Goal: Task Accomplishment & Management: Manage account settings

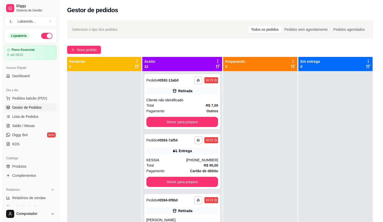
scroll to position [1673, 0]
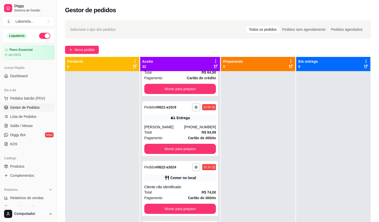
click at [83, 45] on div "**********" at bounding box center [218, 151] width 322 height 268
click at [84, 48] on span "Novo pedido" at bounding box center [85, 50] width 20 height 6
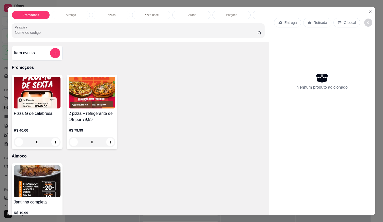
click at [114, 146] on div "2 pizza + refrigerante de 1/5 por 79,99 R$ 79,99 0" at bounding box center [92, 112] width 51 height 74
click at [109, 144] on icon "increase-product-quantity" at bounding box center [111, 142] width 4 height 4
type input "1"
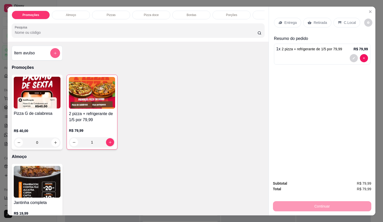
click at [54, 52] on button "add-separate-item" at bounding box center [55, 53] width 10 height 10
click at [281, 22] on div "Entrega" at bounding box center [287, 23] width 27 height 10
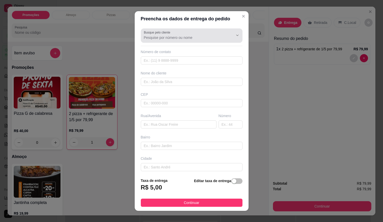
click at [205, 40] on div at bounding box center [192, 35] width 96 height 10
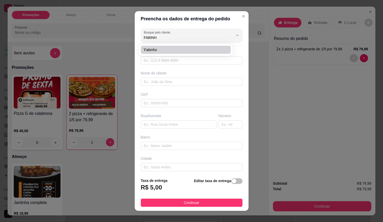
click at [171, 48] on span "´Fabinho" at bounding box center [183, 49] width 81 height 5
type input "´Fabinho"
type input "6198162320"
type input "´Fabinho"
type input "Rua : J Numero: 06 Bairro: [GEOGRAPHIC_DATA]: [GEOGRAPHIC_DATA] Estado: [GEOGRA…"
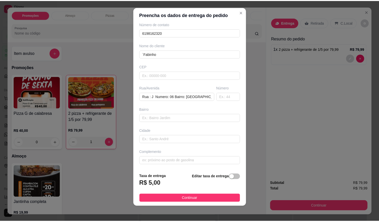
scroll to position [5, 0]
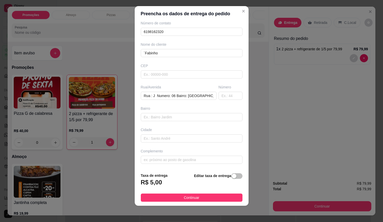
type input "´Fabinho"
click at [209, 176] on strong "Editar taxa de entrega" at bounding box center [212, 176] width 37 height 4
drag, startPoint x: 176, startPoint y: 175, endPoint x: 205, endPoint y: 175, distance: 29.2
click at [176, 175] on div "Taxa de entrega R$ 5,00 Editar taxa de entrega" at bounding box center [192, 181] width 102 height 17
click at [233, 179] on button "button" at bounding box center [236, 176] width 11 height 6
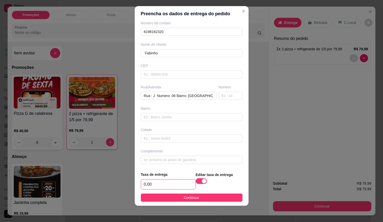
click at [182, 183] on input "0,00" at bounding box center [168, 185] width 54 height 10
type input "1,00"
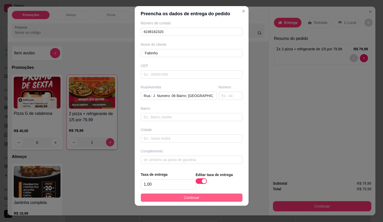
click at [225, 201] on button "Continuar" at bounding box center [192, 198] width 102 height 8
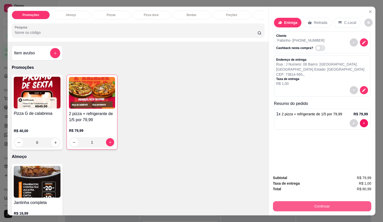
click at [296, 203] on button "Continuar" at bounding box center [322, 206] width 98 height 10
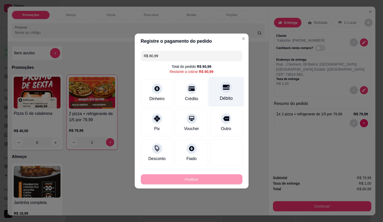
click at [226, 96] on div "Débito" at bounding box center [226, 98] width 13 height 7
type input "R$ 0,00"
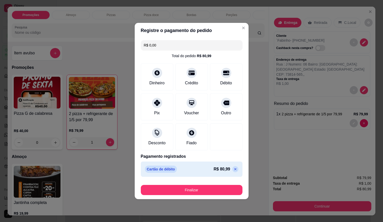
click at [216, 183] on div "Finalizar" at bounding box center [192, 189] width 102 height 12
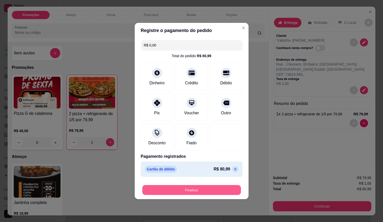
click at [209, 189] on button "Finalizar" at bounding box center [191, 190] width 99 height 10
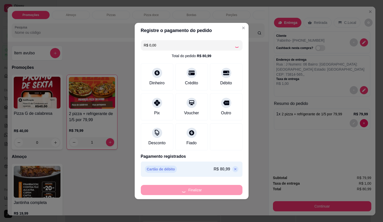
type input "0"
type input "-R$ 80,99"
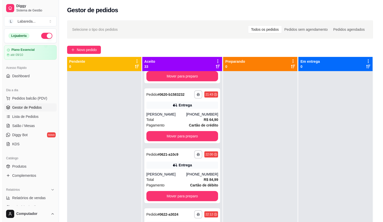
scroll to position [1571, 0]
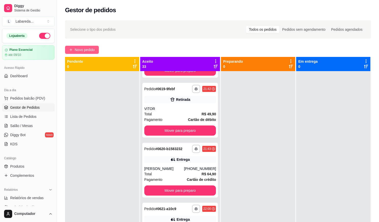
click at [79, 51] on span "Novo pedido" at bounding box center [85, 50] width 20 height 6
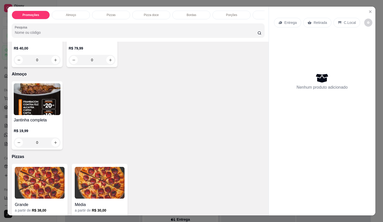
scroll to position [127, 0]
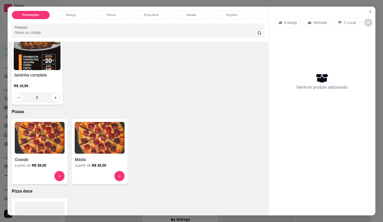
click at [40, 159] on h4 "Grande" at bounding box center [40, 160] width 50 height 6
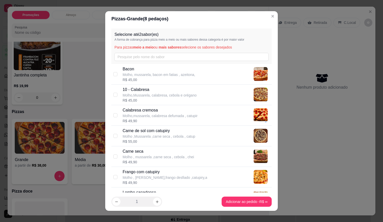
click at [137, 140] on div "R$ 55,00" at bounding box center [158, 141] width 73 height 5
checkbox input "true"
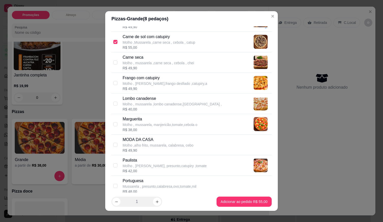
scroll to position [102, 0]
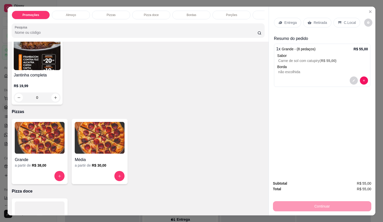
click at [314, 78] on div at bounding box center [322, 80] width 92 height 8
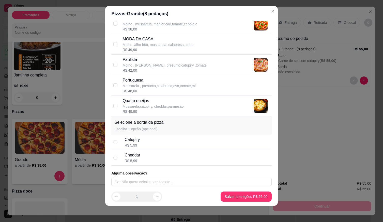
scroll to position [190, 0]
click at [188, 187] on div "Selecione até 2 sabor(es) A forma de cobrança para pizza meio a meio ou mais sa…" at bounding box center [191, 104] width 172 height 166
click at [190, 181] on input "text" at bounding box center [191, 182] width 160 height 8
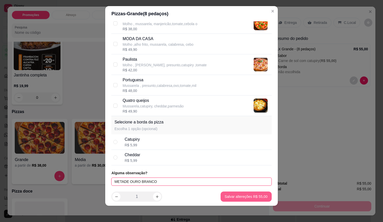
type input "METADE OURO BRANCO"
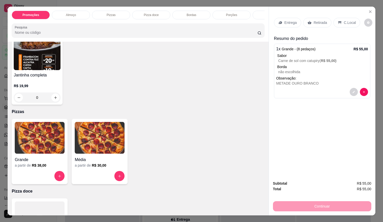
click at [348, 18] on div "C.Local" at bounding box center [346, 23] width 27 height 10
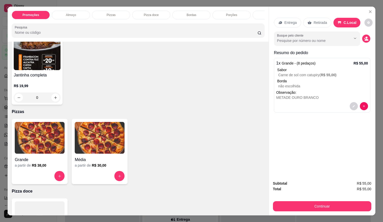
click at [287, 20] on p "Entrega" at bounding box center [290, 22] width 12 height 5
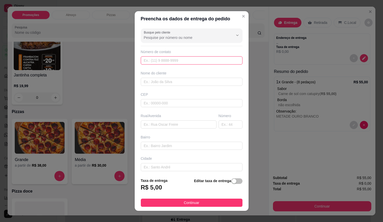
click at [190, 60] on input "text" at bounding box center [192, 60] width 102 height 8
click at [173, 38] on input "Busque pelo cliente" at bounding box center [184, 37] width 81 height 5
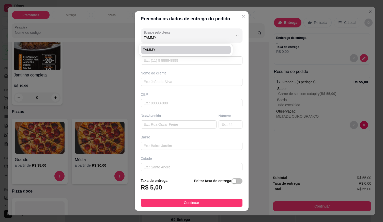
click at [164, 47] on li "TAMMY" at bounding box center [186, 50] width 90 height 8
type input "TAMMY"
type input "61998737558"
type input "TAMMY"
type input "[STREET_ADDRESS][GEOGRAPHIC_DATA] enfrente o ginásio"
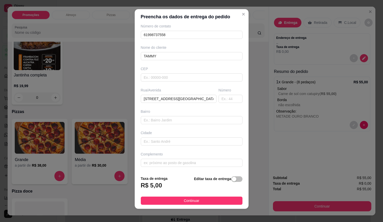
scroll to position [5, 0]
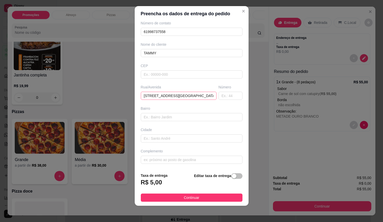
type input "TAMMY"
drag, startPoint x: 206, startPoint y: 98, endPoint x: 97, endPoint y: 90, distance: 108.8
click at [97, 90] on div "Preencha os dados de entrega do pedido Busque pelo cliente TAMMY Número de cont…" at bounding box center [191, 111] width 383 height 222
drag, startPoint x: 208, startPoint y: 95, endPoint x: 28, endPoint y: 86, distance: 180.2
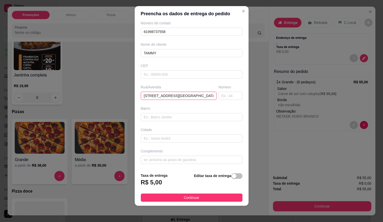
click at [42, 83] on div "Preencha os dados de entrega do pedido Busque pelo cliente TAMMY Número de cont…" at bounding box center [191, 111] width 383 height 222
type input "méricas enfrente o ginásio"
drag, startPoint x: 153, startPoint y: 90, endPoint x: -20, endPoint y: 93, distance: 172.8
click at [0, 93] on html "**********" at bounding box center [191, 111] width 383 height 222
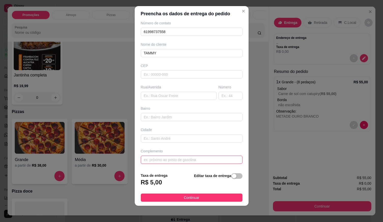
click at [165, 161] on input "text" at bounding box center [192, 160] width 102 height 8
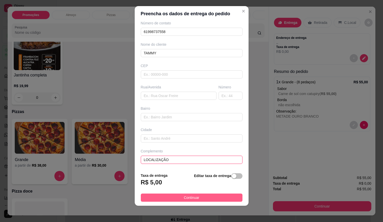
type input "LOCALIZAÇÃO"
click at [194, 200] on span "Continuar" at bounding box center [192, 198] width 16 height 6
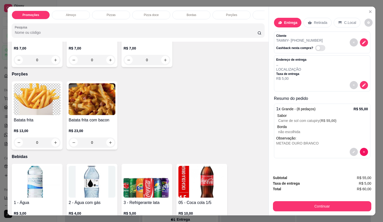
scroll to position [483, 0]
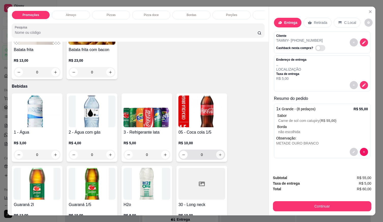
click at [220, 156] on button "increase-product-quantity" at bounding box center [220, 155] width 8 height 8
type input "1"
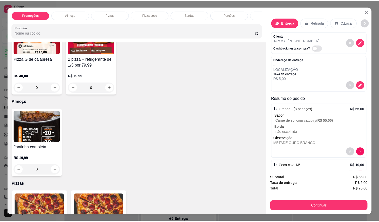
scroll to position [0, 0]
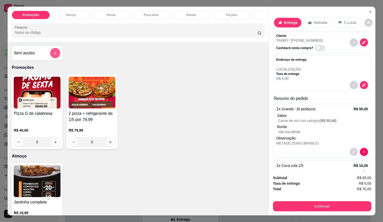
click at [55, 53] on icon "add-separate-item" at bounding box center [55, 53] width 4 height 4
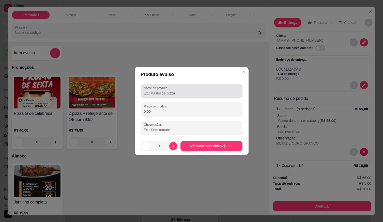
click at [170, 91] on input "Nome do produto" at bounding box center [192, 93] width 96 height 5
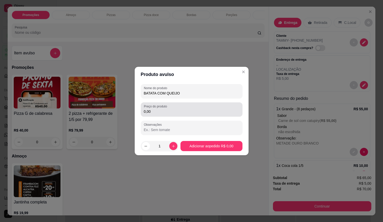
type input "BATATA COM QUEIJO"
click at [211, 112] on input "0,00" at bounding box center [192, 111] width 96 height 5
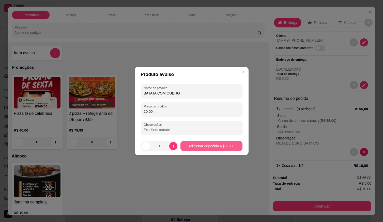
type input "20,00"
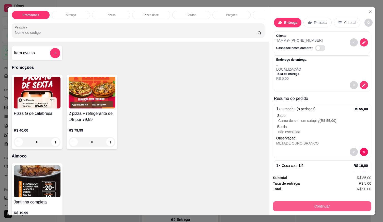
click at [323, 205] on button "Continuar" at bounding box center [322, 206] width 98 height 10
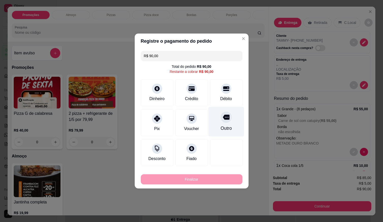
click at [230, 98] on div "Débito" at bounding box center [226, 92] width 33 height 27
type input "R$ 0,00"
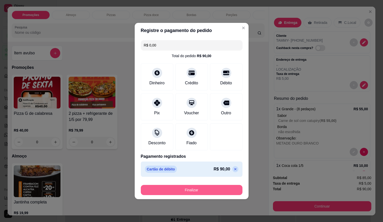
click at [222, 194] on button "Finalizar" at bounding box center [192, 190] width 102 height 10
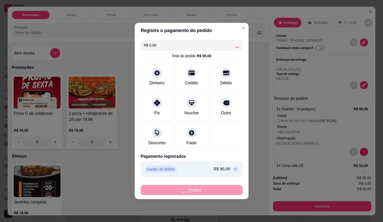
type input "0"
type input "-R$ 90,00"
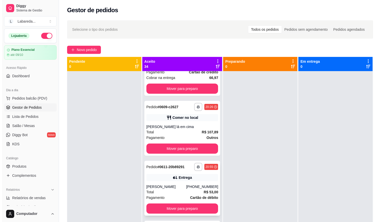
scroll to position [1012, 0]
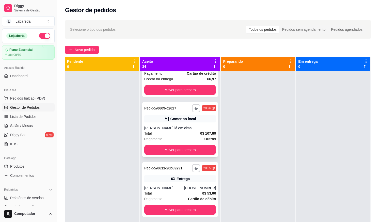
click at [168, 124] on div "**********" at bounding box center [180, 129] width 76 height 55
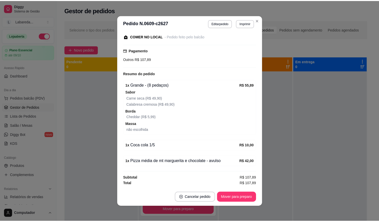
scroll to position [1, 0]
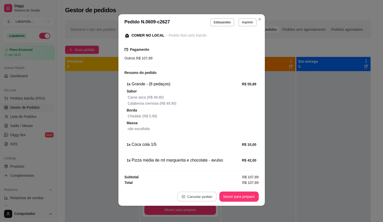
click at [197, 198] on button "Cancelar pedido" at bounding box center [196, 197] width 39 height 10
click at [203, 184] on button "Sim" at bounding box center [209, 184] width 20 height 10
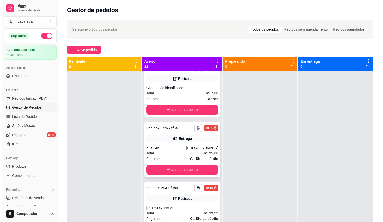
scroll to position [0, 0]
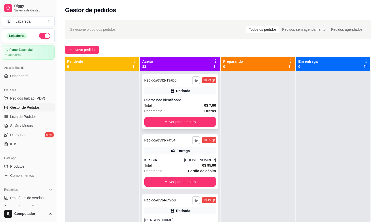
click at [177, 125] on button "Mover para preparo" at bounding box center [180, 122] width 72 height 10
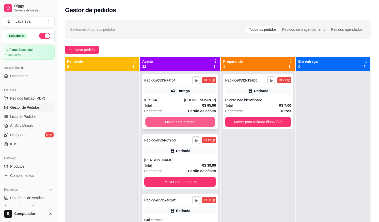
click at [177, 124] on button "Mover para preparo" at bounding box center [180, 122] width 70 height 10
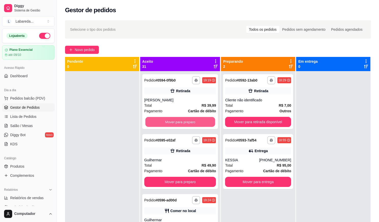
click at [177, 124] on button "Mover para preparo" at bounding box center [180, 122] width 70 height 10
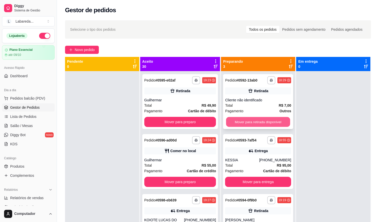
click at [233, 119] on button "Mover para retirada disponível" at bounding box center [258, 122] width 64 height 10
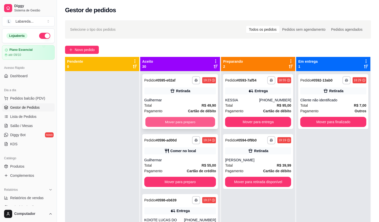
click at [202, 120] on button "Mover para preparo" at bounding box center [180, 122] width 70 height 10
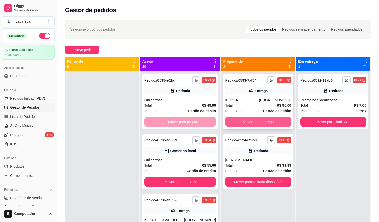
click at [233, 122] on button "Mover para entrega" at bounding box center [258, 122] width 66 height 10
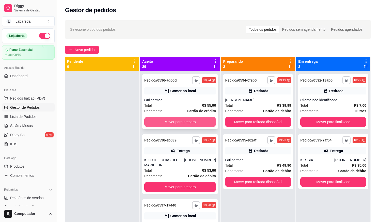
click at [196, 126] on button "Mover para preparo" at bounding box center [180, 122] width 72 height 10
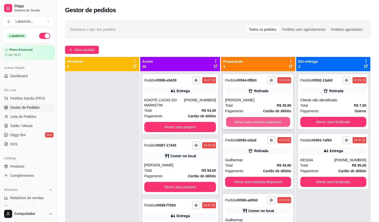
click at [227, 120] on button "Mover para retirada disponível" at bounding box center [258, 122] width 64 height 10
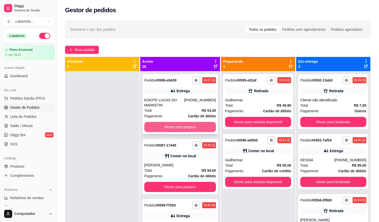
click at [199, 127] on button "Mover para preparo" at bounding box center [180, 127] width 72 height 10
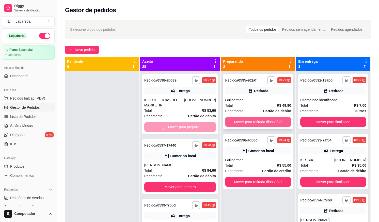
click at [235, 122] on button "Mover para retirada disponível" at bounding box center [258, 122] width 66 height 10
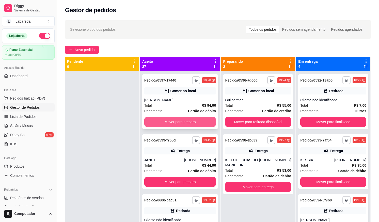
click at [197, 122] on button "Mover para preparo" at bounding box center [180, 122] width 72 height 10
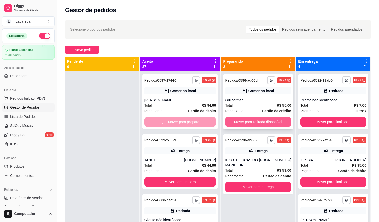
click at [241, 125] on button "Mover para retirada disponível" at bounding box center [258, 122] width 66 height 10
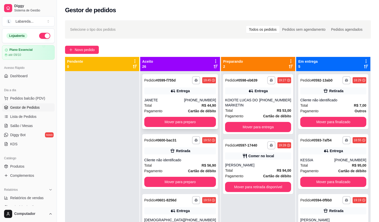
click at [207, 125] on button "Mover para preparo" at bounding box center [180, 122] width 72 height 10
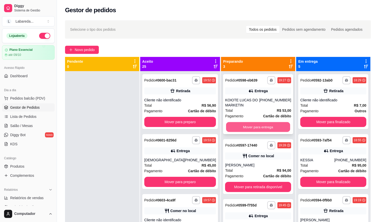
click at [234, 126] on button "Mover para entrega" at bounding box center [258, 127] width 64 height 10
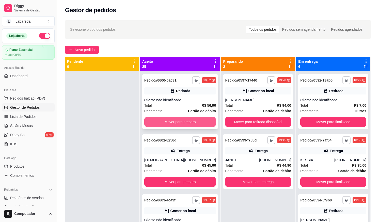
click at [197, 119] on button "Mover para preparo" at bounding box center [180, 122] width 72 height 10
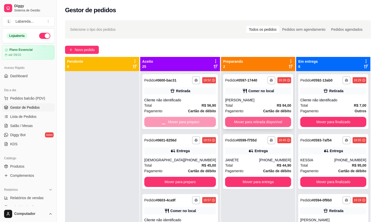
click at [238, 122] on button "Mover para retirada disponível" at bounding box center [258, 122] width 66 height 10
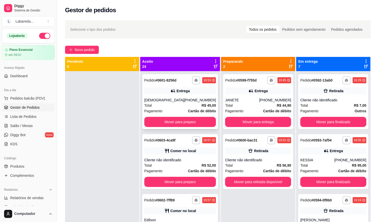
click at [203, 120] on button "Mover para preparo" at bounding box center [180, 122] width 72 height 10
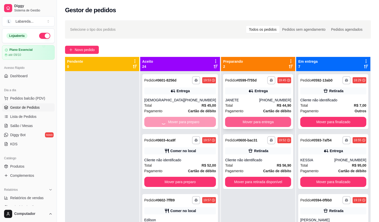
click at [231, 125] on button "Mover para entrega" at bounding box center [258, 122] width 66 height 10
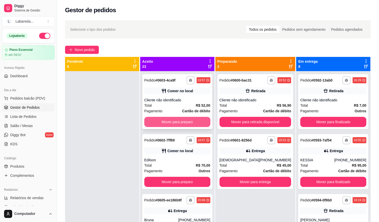
click at [194, 121] on button "Mover para preparo" at bounding box center [177, 122] width 66 height 10
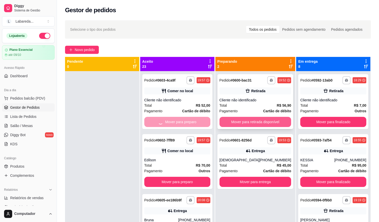
click at [236, 123] on button "Mover para retirada disponível" at bounding box center [256, 122] width 72 height 10
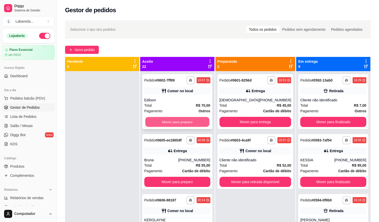
click at [197, 121] on button "Mover para preparo" at bounding box center [177, 122] width 64 height 10
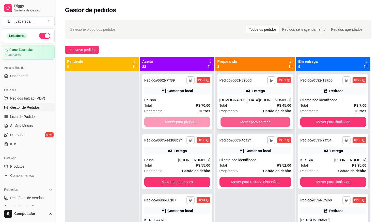
click at [231, 118] on button "Mover para entrega" at bounding box center [256, 122] width 70 height 10
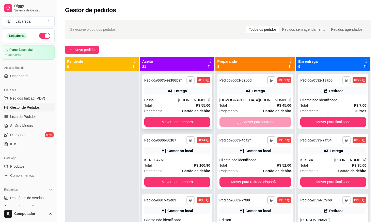
click at [201, 124] on button "Mover para preparo" at bounding box center [177, 122] width 66 height 10
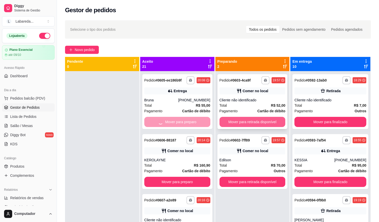
click at [232, 125] on button "Mover para retirada disponível" at bounding box center [253, 122] width 66 height 10
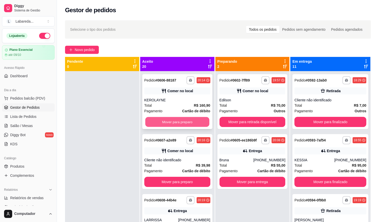
click at [206, 121] on button "Mover para preparo" at bounding box center [177, 122] width 64 height 10
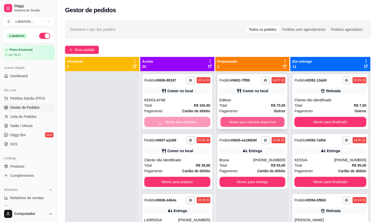
click at [229, 122] on button "Mover para retirada disponível" at bounding box center [252, 122] width 64 height 10
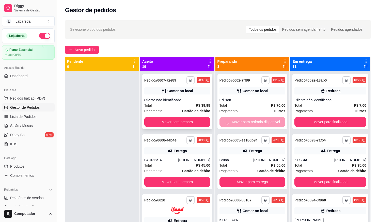
click at [198, 128] on div "**********" at bounding box center [177, 101] width 70 height 55
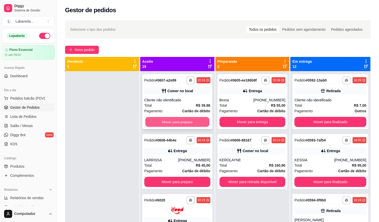
click at [185, 122] on button "Mover para preparo" at bounding box center [177, 122] width 64 height 10
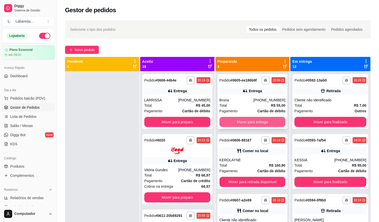
click at [237, 124] on button "Mover para entrega" at bounding box center [253, 122] width 66 height 10
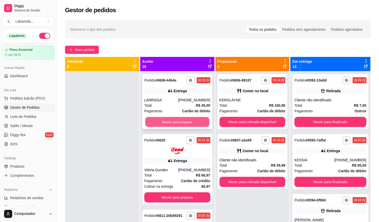
click at [198, 125] on button "Mover para preparo" at bounding box center [177, 122] width 64 height 10
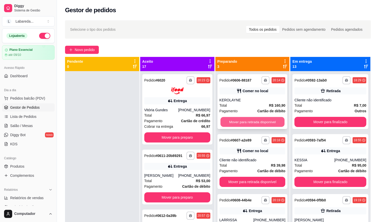
click at [236, 121] on button "Mover para retirada disponível" at bounding box center [252, 122] width 64 height 10
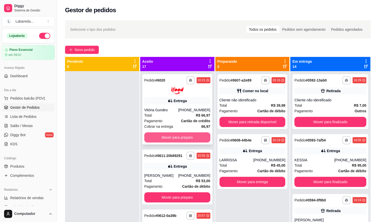
click at [193, 137] on button "Mover para preparo" at bounding box center [177, 137] width 66 height 10
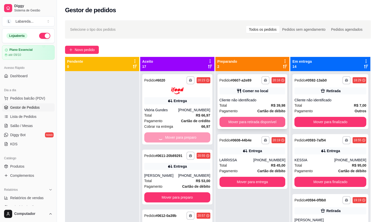
click at [237, 121] on button "Mover para retirada disponível" at bounding box center [253, 122] width 66 height 10
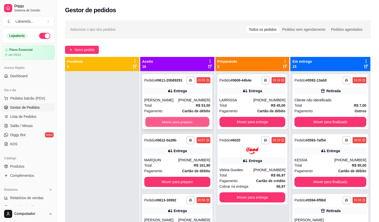
click at [191, 122] on button "Mover para preparo" at bounding box center [177, 122] width 64 height 10
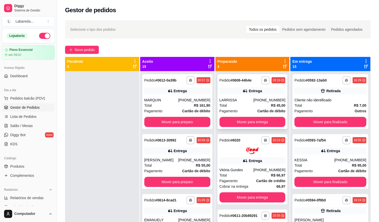
click at [238, 128] on div "**********" at bounding box center [253, 101] width 70 height 55
click at [207, 120] on div "**********" at bounding box center [218, 168] width 306 height 222
click at [190, 121] on button "Mover para preparo" at bounding box center [177, 122] width 66 height 10
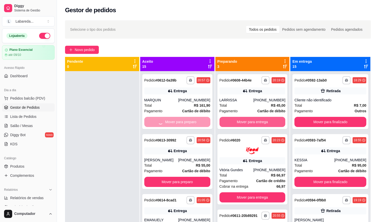
click at [224, 121] on button "Mover para entrega" at bounding box center [253, 122] width 66 height 10
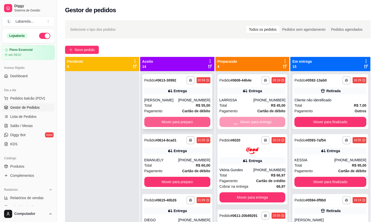
click at [203, 124] on button "Mover para preparo" at bounding box center [177, 122] width 66 height 10
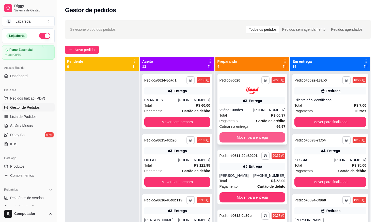
click at [226, 136] on button "Mover para entrega" at bounding box center [253, 137] width 66 height 10
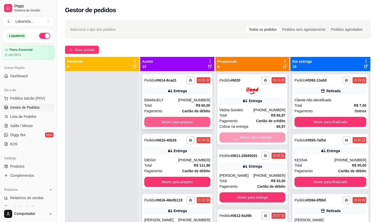
click at [201, 124] on button "Mover para preparo" at bounding box center [177, 122] width 66 height 10
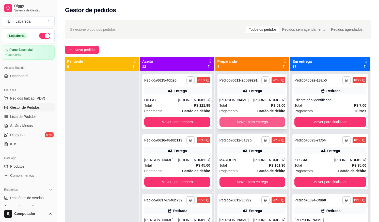
click at [235, 124] on button "Mover para entrega" at bounding box center [253, 122] width 66 height 10
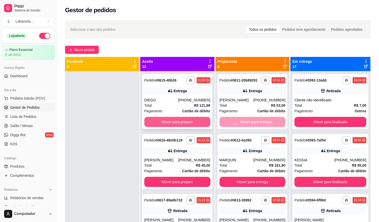
click at [183, 123] on button "Mover para preparo" at bounding box center [177, 122] width 66 height 10
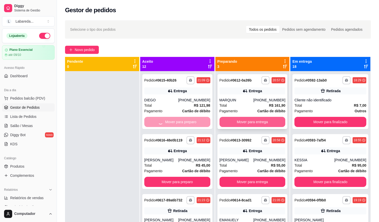
click at [240, 125] on button "Mover para entrega" at bounding box center [253, 122] width 66 height 10
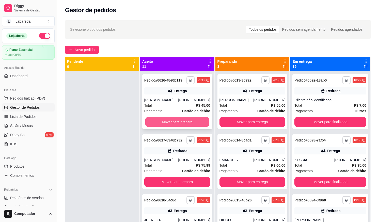
click at [199, 125] on button "Mover para preparo" at bounding box center [177, 122] width 64 height 10
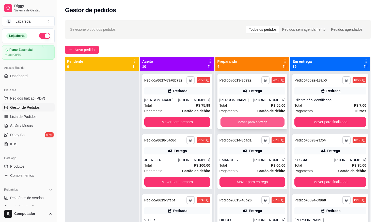
click at [242, 121] on button "Mover para entrega" at bounding box center [252, 122] width 64 height 10
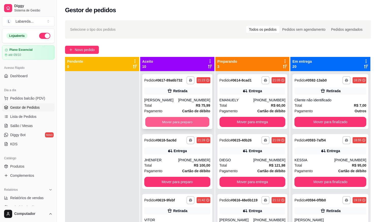
click at [197, 127] on button "Mover para preparo" at bounding box center [177, 122] width 64 height 10
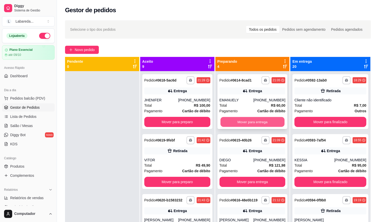
click at [237, 120] on button "Mover para entrega" at bounding box center [252, 122] width 64 height 10
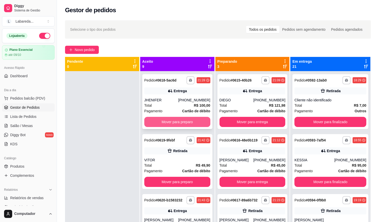
click at [203, 122] on button "Mover para preparo" at bounding box center [177, 122] width 66 height 10
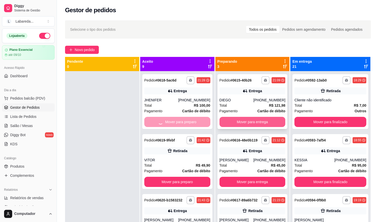
click at [250, 120] on button "Mover para entrega" at bounding box center [253, 122] width 66 height 10
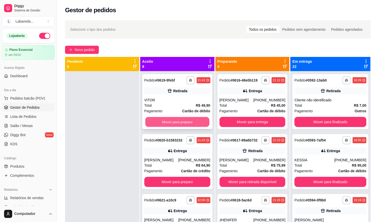
click at [195, 121] on button "Mover para preparo" at bounding box center [177, 122] width 64 height 10
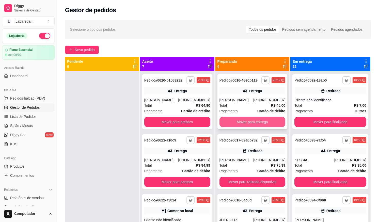
click at [245, 122] on button "Mover para entrega" at bounding box center [253, 122] width 66 height 10
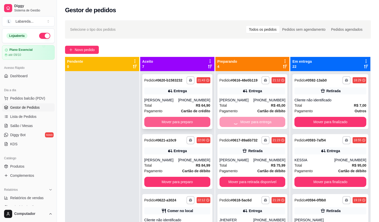
click at [185, 127] on button "Mover para preparo" at bounding box center [177, 122] width 66 height 10
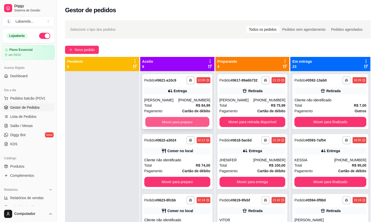
click at [189, 121] on button "Mover para preparo" at bounding box center [177, 122] width 64 height 10
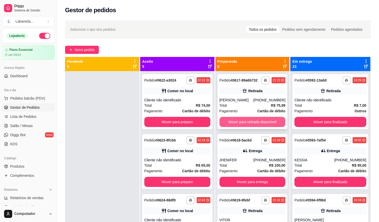
click at [240, 127] on button "Mover para retirada disponível" at bounding box center [253, 122] width 66 height 10
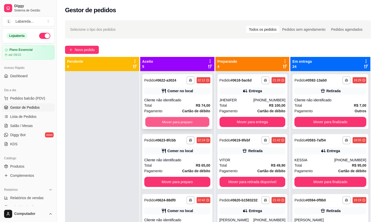
click at [198, 124] on button "Mover para preparo" at bounding box center [177, 122] width 64 height 10
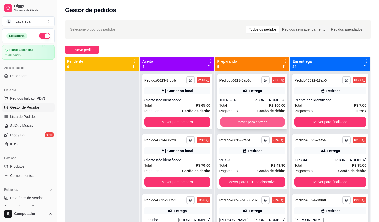
click at [232, 122] on button "Mover para entrega" at bounding box center [252, 122] width 64 height 10
click at [200, 126] on button "Mover para preparo" at bounding box center [177, 122] width 66 height 10
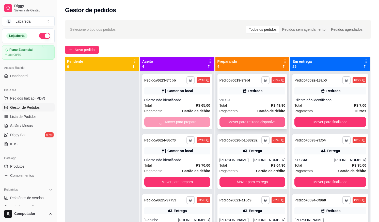
click at [230, 121] on button "Mover para retirada disponível" at bounding box center [253, 122] width 66 height 10
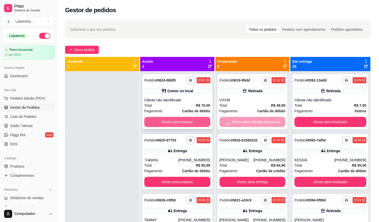
click at [200, 121] on button "Mover para preparo" at bounding box center [177, 122] width 66 height 10
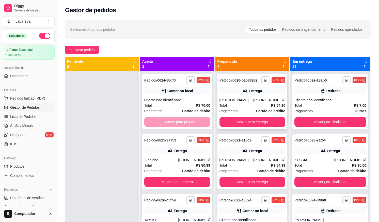
click at [239, 120] on div "**********" at bounding box center [253, 101] width 70 height 55
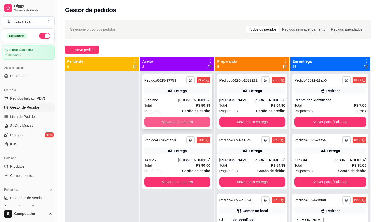
click at [178, 124] on button "Mover para preparo" at bounding box center [177, 122] width 66 height 10
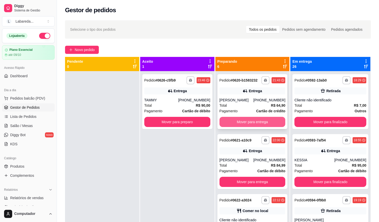
click at [236, 125] on button "Mover para entrega" at bounding box center [253, 122] width 66 height 10
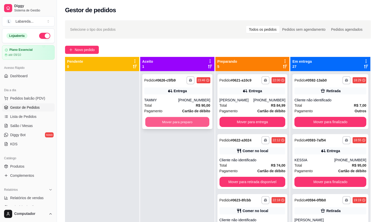
click at [201, 118] on button "Mover para preparo" at bounding box center [177, 122] width 64 height 10
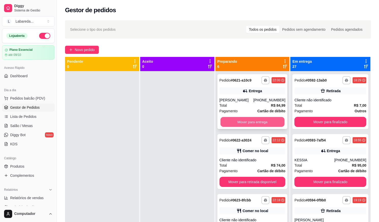
click at [241, 119] on button "Mover para entrega" at bounding box center [252, 122] width 64 height 10
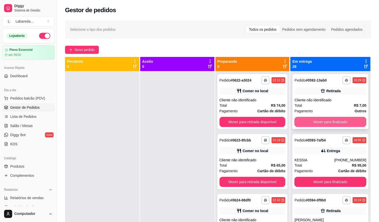
click at [318, 124] on button "Mover para finalizado" at bounding box center [331, 122] width 72 height 10
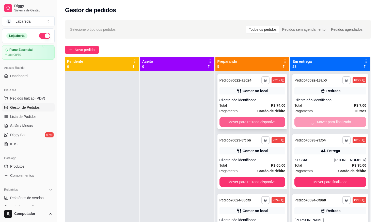
click at [266, 125] on button "Mover para retirada disponível" at bounding box center [253, 122] width 66 height 10
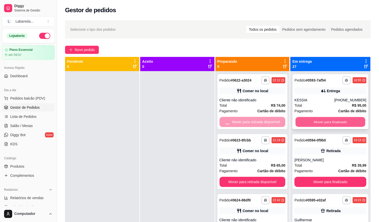
click at [304, 121] on button "Mover para finalizado" at bounding box center [331, 122] width 70 height 10
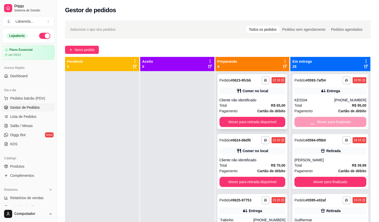
click at [274, 126] on button "Mover para retirada disponível" at bounding box center [253, 122] width 66 height 10
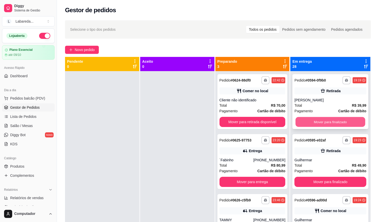
click at [302, 124] on button "Mover para finalizado" at bounding box center [331, 122] width 70 height 10
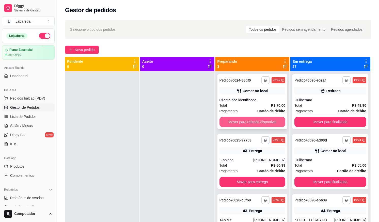
click at [244, 118] on button "Mover para retirada disponível" at bounding box center [253, 122] width 66 height 10
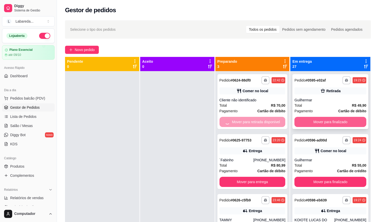
click at [306, 120] on button "Mover para finalizado" at bounding box center [331, 122] width 72 height 10
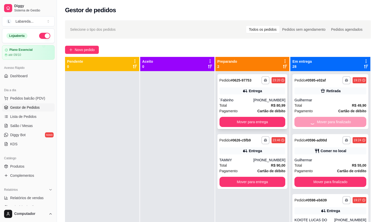
click at [275, 127] on div "**********" at bounding box center [253, 101] width 70 height 55
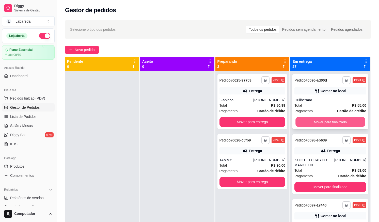
click at [302, 122] on button "Mover para finalizado" at bounding box center [331, 122] width 70 height 10
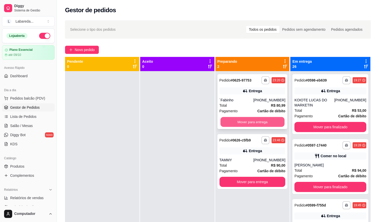
click at [279, 121] on button "Mover para entrega" at bounding box center [252, 122] width 64 height 10
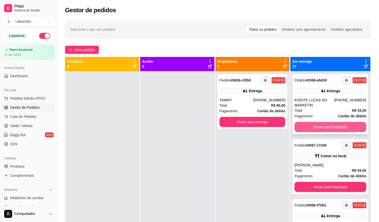
click at [304, 124] on button "Mover para finalizado" at bounding box center [331, 127] width 72 height 10
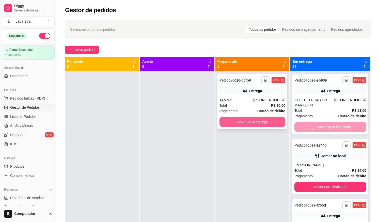
click at [281, 122] on button "Mover para entrega" at bounding box center [253, 122] width 66 height 10
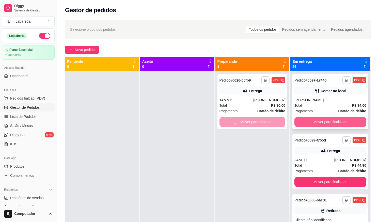
click at [316, 126] on button "Mover para finalizado" at bounding box center [331, 122] width 72 height 10
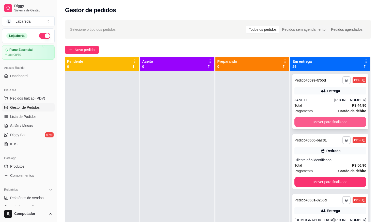
click at [314, 123] on button "Mover para finalizado" at bounding box center [331, 122] width 72 height 10
click at [314, 123] on button "Mover para finalizado" at bounding box center [331, 122] width 70 height 10
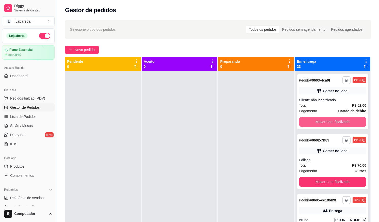
click at [314, 123] on button "Mover para finalizado" at bounding box center [333, 122] width 68 height 10
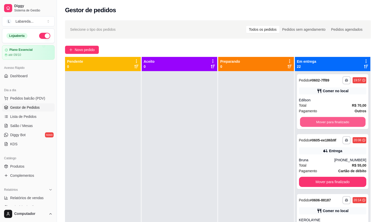
click at [314, 123] on button "Mover para finalizado" at bounding box center [333, 122] width 66 height 10
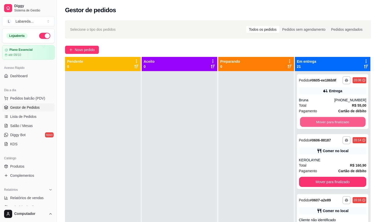
click at [314, 123] on button "Mover para finalizado" at bounding box center [333, 122] width 66 height 10
click at [314, 123] on button "Mover para finalizado" at bounding box center [333, 122] width 68 height 10
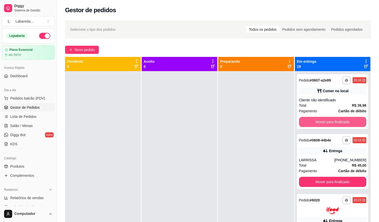
click at [314, 123] on button "Mover para finalizado" at bounding box center [333, 122] width 68 height 10
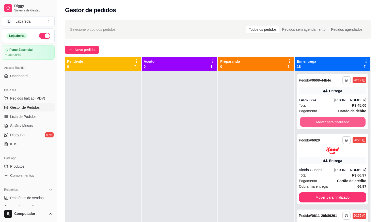
click at [314, 123] on button "Mover para finalizado" at bounding box center [333, 122] width 66 height 10
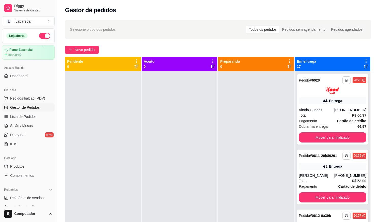
click at [314, 123] on span "Pagamento" at bounding box center [308, 121] width 18 height 6
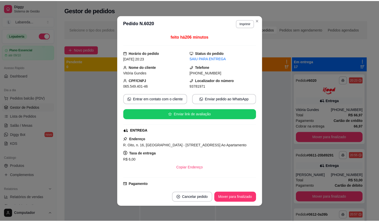
scroll to position [124, 0]
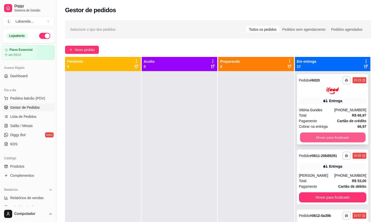
click at [300, 134] on button "Mover para finalizado" at bounding box center [333, 137] width 66 height 10
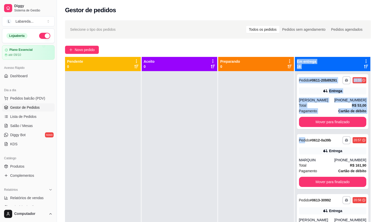
drag, startPoint x: 302, startPoint y: 135, endPoint x: 282, endPoint y: 143, distance: 21.9
click at [284, 143] on div "**********" at bounding box center [218, 168] width 306 height 222
click at [285, 142] on div at bounding box center [256, 182] width 76 height 222
click at [303, 125] on button "Mover para finalizado" at bounding box center [333, 122] width 68 height 10
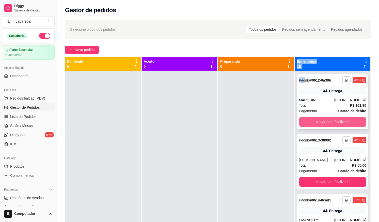
click at [303, 125] on button "Mover para finalizado" at bounding box center [333, 122] width 68 height 10
click at [303, 121] on button "Mover para finalizado" at bounding box center [333, 122] width 68 height 10
click at [303, 121] on button "Mover para finalizado" at bounding box center [333, 122] width 66 height 10
click at [303, 121] on button "Mover para finalizado" at bounding box center [333, 122] width 68 height 10
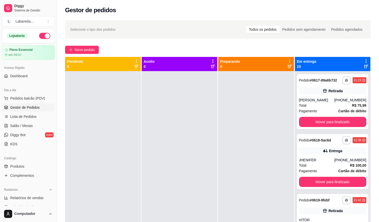
click at [303, 121] on div "**********" at bounding box center [333, 101] width 72 height 55
click at [300, 127] on button "Mover para finalizado" at bounding box center [333, 122] width 68 height 10
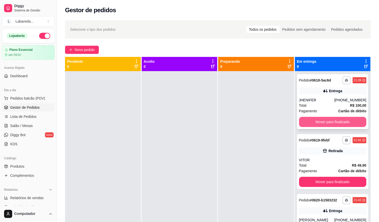
click at [303, 122] on button "Mover para finalizado" at bounding box center [333, 122] width 68 height 10
click at [320, 116] on div "**********" at bounding box center [333, 101] width 72 height 55
click at [329, 124] on button "Mover para finalizado" at bounding box center [333, 122] width 66 height 10
click at [333, 126] on button "Mover para finalizado" at bounding box center [333, 122] width 68 height 10
click at [335, 126] on button "Mover para finalizado" at bounding box center [333, 122] width 66 height 10
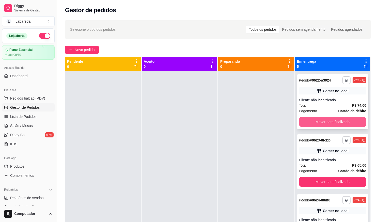
click at [335, 122] on button "Mover para finalizado" at bounding box center [333, 122] width 68 height 10
click at [335, 121] on button "Mover para finalizado" at bounding box center [333, 122] width 68 height 10
click at [337, 122] on button "Mover para finalizado" at bounding box center [333, 122] width 66 height 10
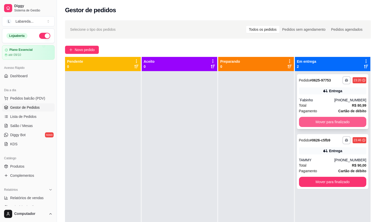
click at [340, 122] on button "Mover para finalizado" at bounding box center [333, 122] width 68 height 10
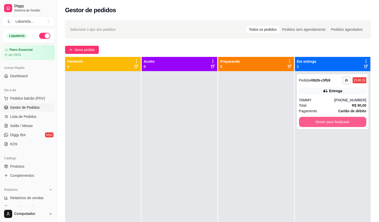
click at [340, 122] on button "Mover para finalizado" at bounding box center [333, 122] width 68 height 10
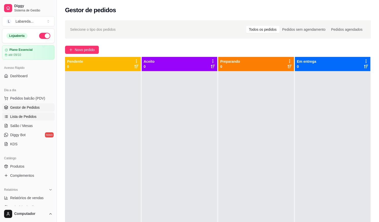
click at [19, 119] on span "Lista de Pedidos" at bounding box center [23, 116] width 26 height 5
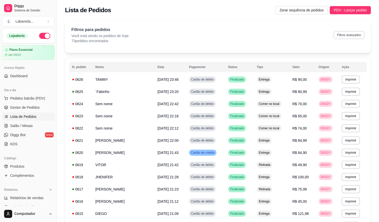
click at [347, 32] on button "Filtros avançados" at bounding box center [349, 35] width 31 height 8
select select "0"
click at [342, 36] on button "Filtros avançados" at bounding box center [349, 35] width 30 height 8
select select "0"
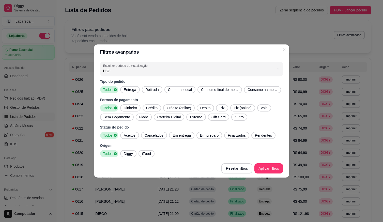
click at [234, 135] on span "Finalizados" at bounding box center [237, 135] width 22 height 5
drag, startPoint x: 123, startPoint y: 155, endPoint x: 140, endPoint y: 155, distance: 16.3
click at [123, 155] on span "Diggy" at bounding box center [128, 153] width 13 height 5
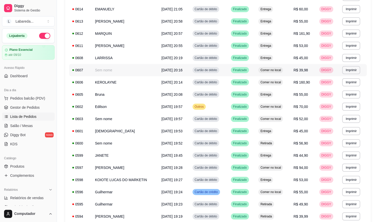
scroll to position [254, 0]
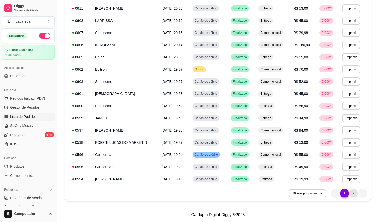
click at [356, 195] on li "2" at bounding box center [354, 193] width 8 height 8
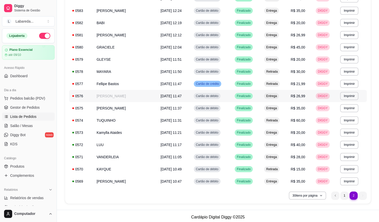
scroll to position [193, 0]
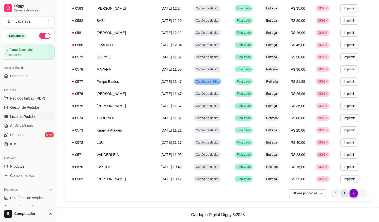
click at [342, 194] on li "1" at bounding box center [345, 193] width 8 height 8
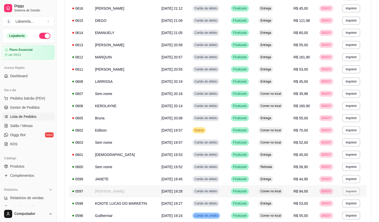
click at [344, 194] on button "Imprimir" at bounding box center [352, 191] width 18 height 8
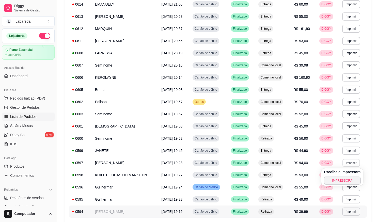
scroll to position [254, 0]
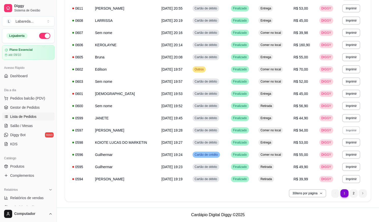
drag, startPoint x: 272, startPoint y: 197, endPoint x: 296, endPoint y: 190, distance: 25.2
click at [273, 196] on div "30 itens por página 1 1 2" at bounding box center [218, 193] width 298 height 8
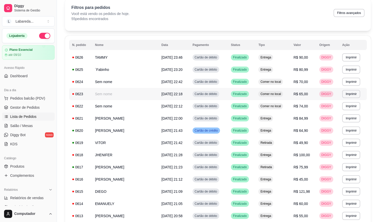
scroll to position [0, 0]
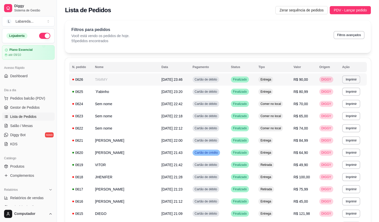
click at [146, 82] on td "TAMMY" at bounding box center [125, 79] width 67 height 12
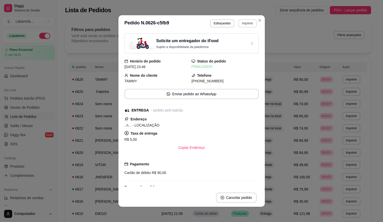
click at [245, 23] on button "Imprimir" at bounding box center [247, 23] width 18 height 8
click at [239, 41] on button "IMPRESSORA" at bounding box center [236, 41] width 37 height 8
click at [262, 20] on header "**********" at bounding box center [191, 23] width 146 height 16
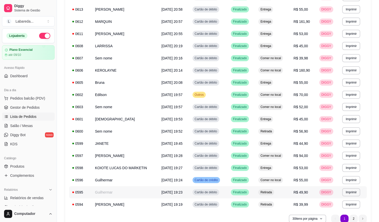
scroll to position [254, 0]
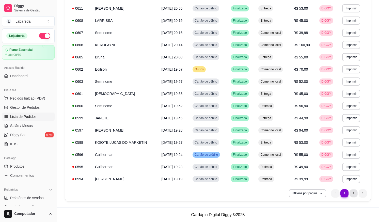
click at [351, 193] on li "2" at bounding box center [354, 193] width 8 height 8
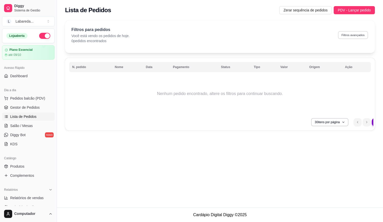
click at [354, 31] on button "Filtros avançados" at bounding box center [353, 35] width 30 height 8
select select "0"
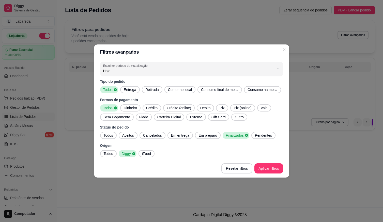
click at [187, 79] on p "Tipo do pedido" at bounding box center [191, 81] width 183 height 5
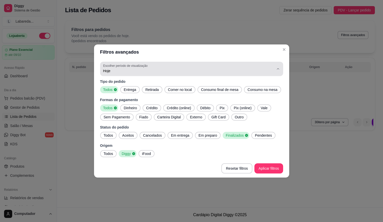
click at [179, 75] on button "Escolher período de visualização Hoje" at bounding box center [191, 69] width 183 height 14
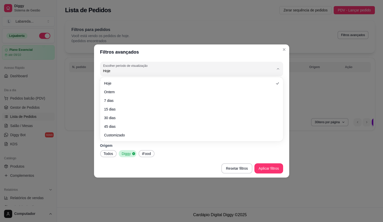
click at [172, 96] on ul "Hoje Ontem 7 dias 15 dias 30 dias 45 dias Customizado" at bounding box center [191, 109] width 179 height 60
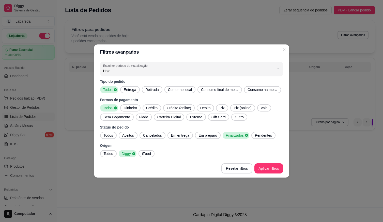
click at [149, 95] on li "Ontem" at bounding box center [192, 91] width 172 height 8
type input "1"
select select "1"
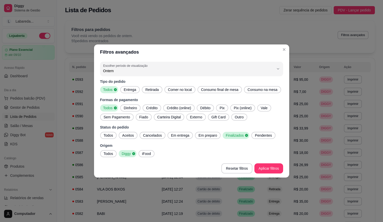
click at [275, 174] on footer "Resetar filtros Aplicar filtros" at bounding box center [191, 168] width 195 height 18
